Goal: Task Accomplishment & Management: Manage account settings

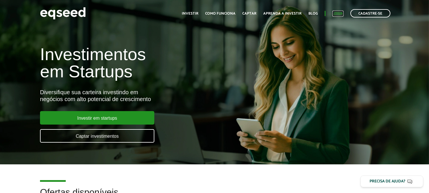
click at [340, 12] on link "Login" at bounding box center [337, 14] width 11 height 4
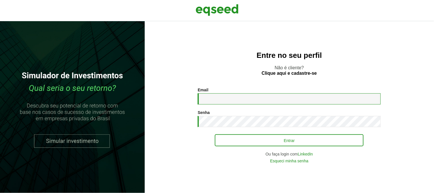
type input "**********"
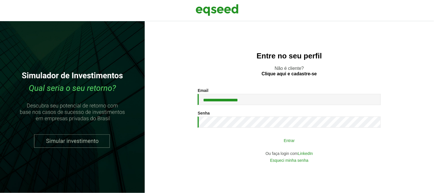
click at [271, 136] on button "Entrar" at bounding box center [289, 140] width 149 height 11
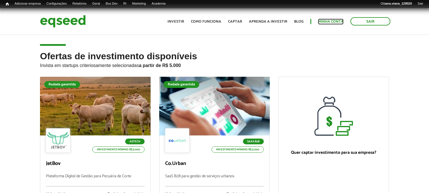
click at [329, 21] on link "Minha conta" at bounding box center [330, 22] width 25 height 4
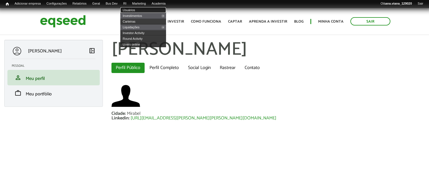
click at [138, 10] on link "Usuários" at bounding box center [143, 10] width 46 height 6
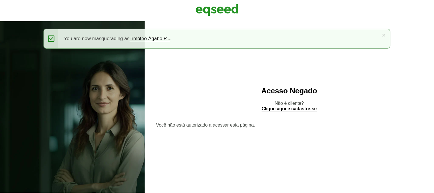
drag, startPoint x: 352, startPoint y: 138, endPoint x: 349, endPoint y: 127, distance: 11.3
click at [352, 138] on div "Acesso Negado Não é cliente? Clique aqui e cadastre-se Você não está autorizado…" at bounding box center [289, 106] width 289 height 171
drag, startPoint x: 216, startPoint y: 11, endPoint x: 224, endPoint y: 3, distance: 11.1
click at [217, 10] on img at bounding box center [216, 10] width 43 height 14
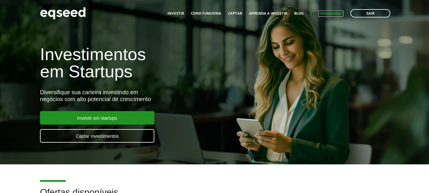
click at [329, 12] on link "Minha conta" at bounding box center [330, 14] width 25 height 4
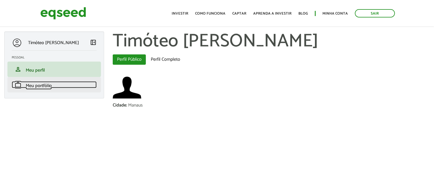
click at [47, 89] on span "Meu portfólio" at bounding box center [39, 86] width 26 height 8
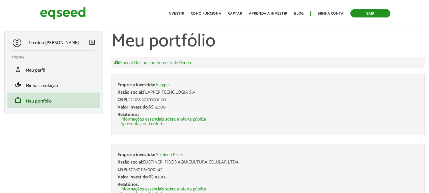
click at [382, 13] on link "Sair" at bounding box center [370, 13] width 40 height 8
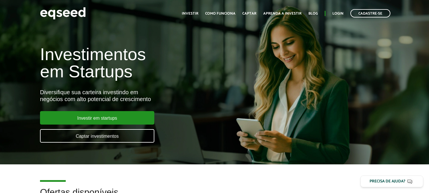
click at [338, 16] on ul "Início Investir Como funciona Captar Aprenda a investir Blog Login Cadastre-se" at bounding box center [286, 13] width 214 height 8
click at [339, 14] on link "Login" at bounding box center [337, 14] width 11 height 4
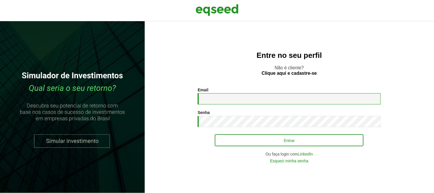
type input "**********"
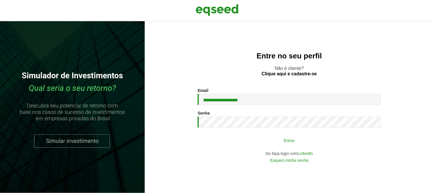
click at [268, 141] on button "Entrar" at bounding box center [289, 140] width 149 height 11
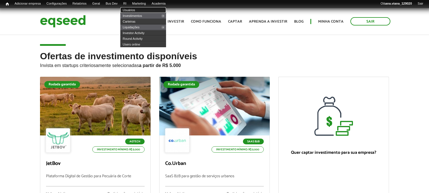
click at [136, 9] on link "Usuários" at bounding box center [143, 10] width 46 height 6
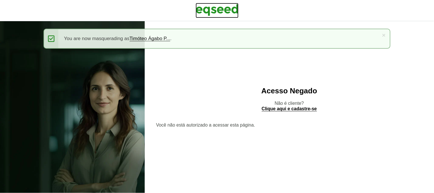
click at [222, 12] on img at bounding box center [216, 10] width 43 height 14
